Goal: Transaction & Acquisition: Download file/media

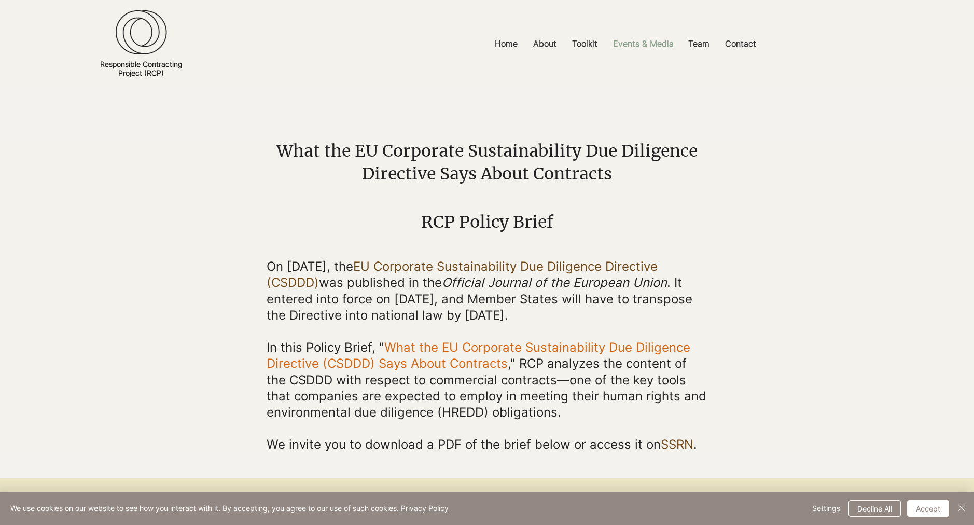
click at [661, 45] on p "Events & Media" at bounding box center [643, 43] width 71 height 23
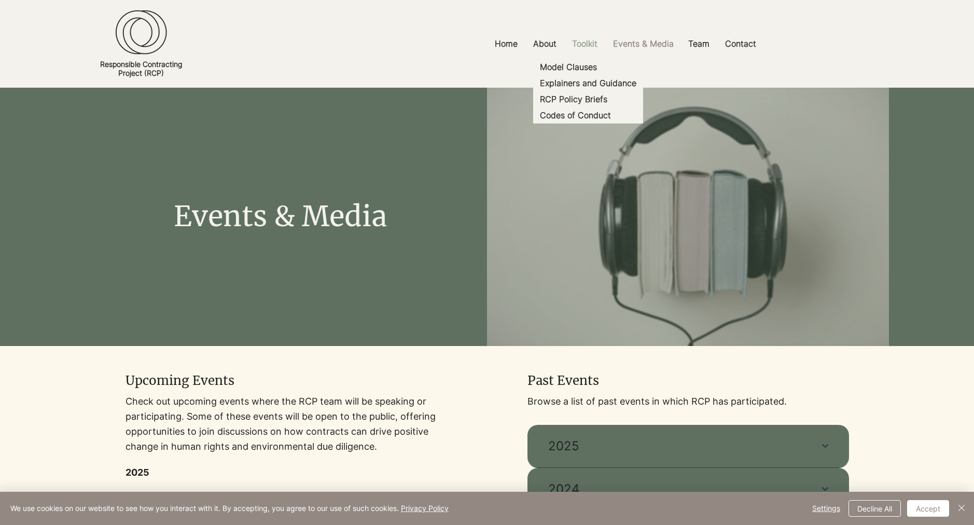
click at [594, 45] on p "Toolkit" at bounding box center [585, 43] width 36 height 23
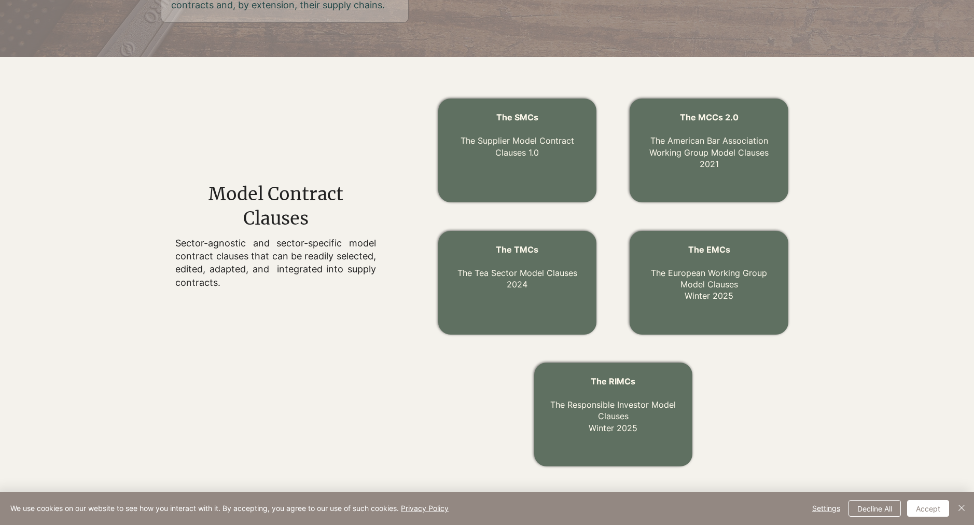
scroll to position [311, 0]
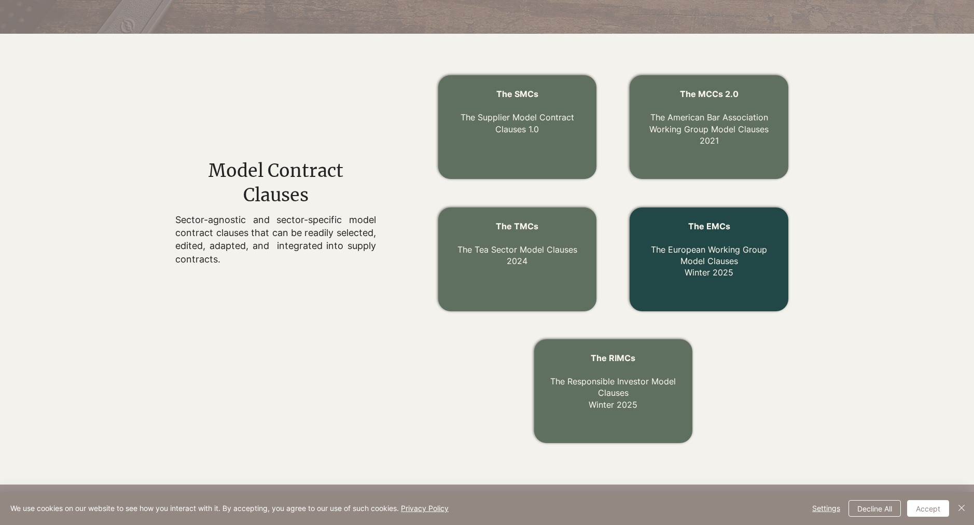
click at [714, 258] on link "The EMCs The European Working Group Model Clauses Winter 2025" at bounding box center [709, 249] width 116 height 57
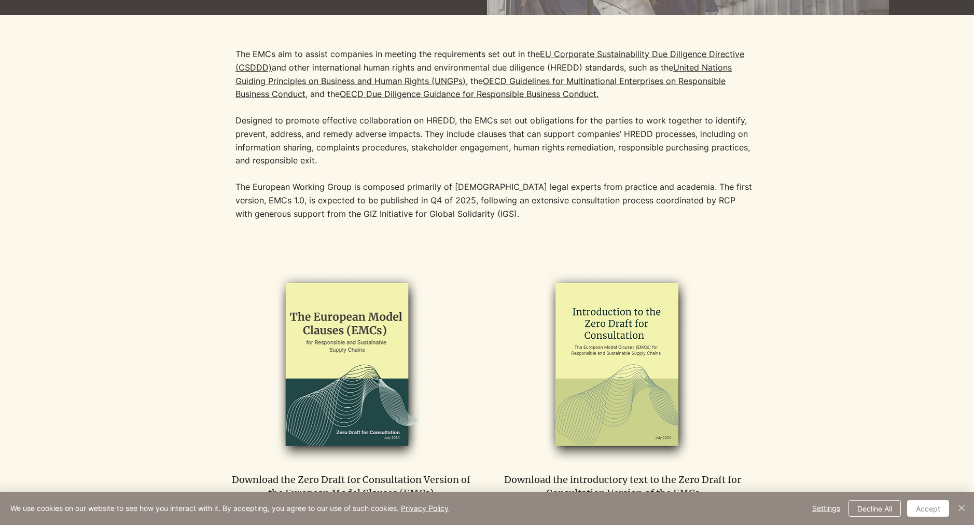
scroll to position [411, 0]
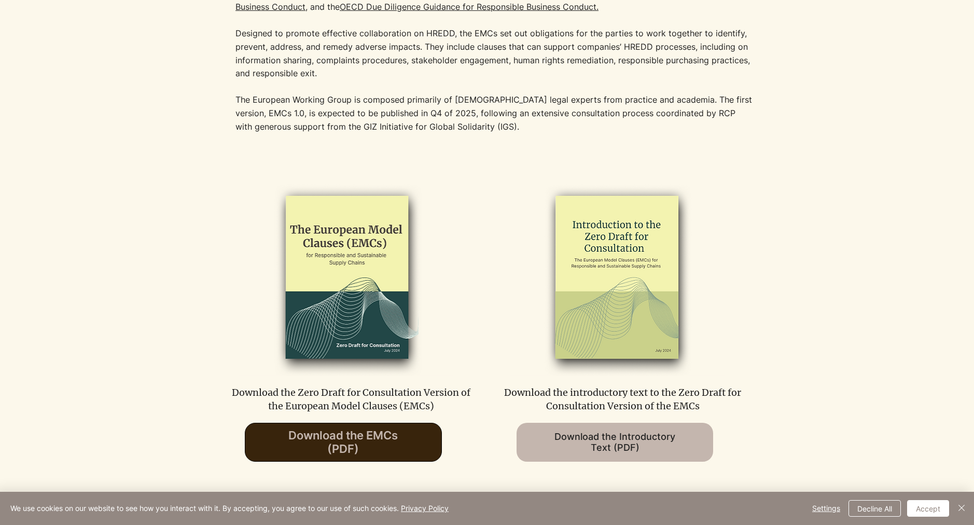
click at [374, 443] on span "Download the EMCs (PDF)" at bounding box center [342, 441] width 109 height 27
